Goal: Task Accomplishment & Management: Use online tool/utility

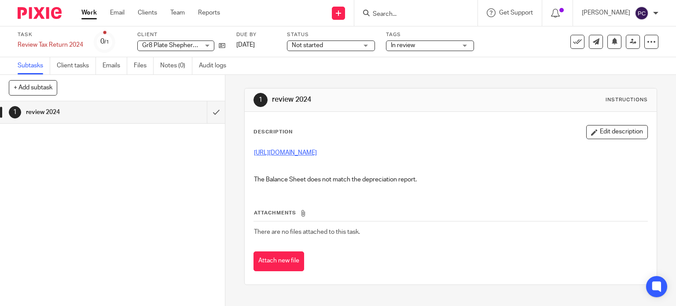
click at [317, 151] on link "https://3.basecamp.com/5341776/buckets/27480867/uploads/8803752443" at bounding box center [285, 153] width 63 height 6
click at [400, 176] on p "The Balance Sheet does not match the depreciation report." at bounding box center [451, 179] width 394 height 9
drag, startPoint x: 407, startPoint y: 178, endPoint x: 273, endPoint y: 172, distance: 134.0
click at [271, 172] on div "https://3.basecamp.com/5341776/buckets/27480867/uploads/8803752443 The Balance …" at bounding box center [451, 167] width 403 height 47
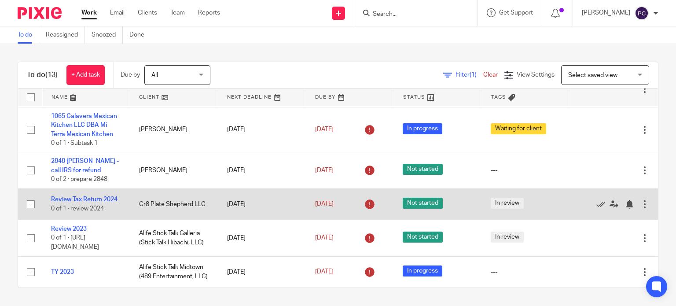
scroll to position [317, 0]
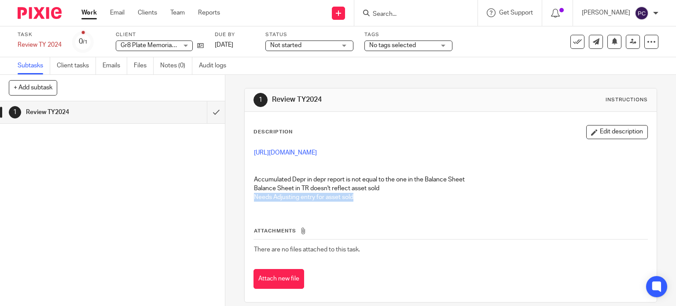
scroll to position [9, 0]
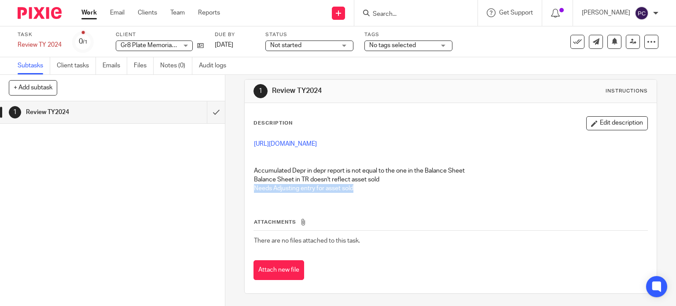
click at [426, 191] on p "Needs Adjusting entry for asset sold" at bounding box center [451, 188] width 394 height 9
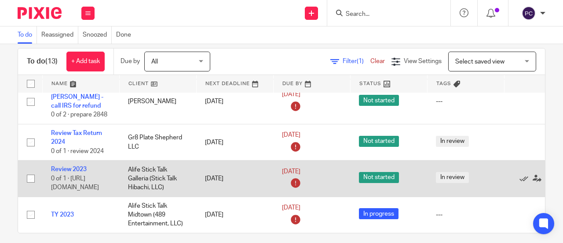
scroll to position [21, 0]
